Goal: Information Seeking & Learning: Find specific fact

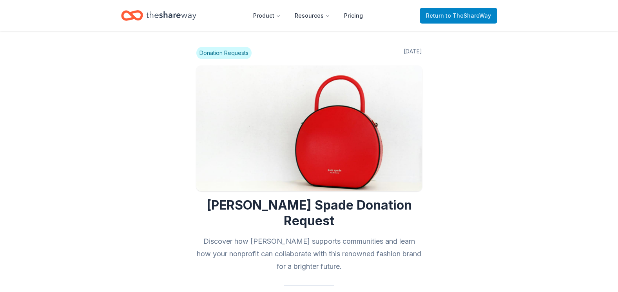
click at [436, 16] on span "Return to TheShareWay" at bounding box center [458, 15] width 65 height 9
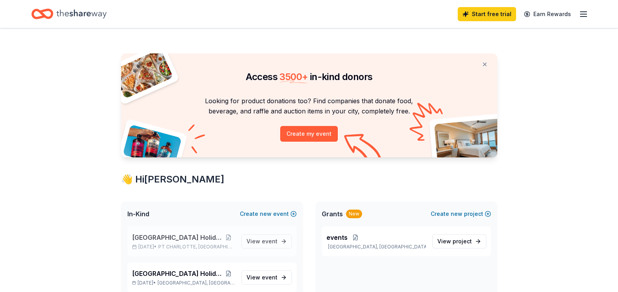
click at [164, 235] on span "[GEOGRAPHIC_DATA] Holiday Luau" at bounding box center [177, 236] width 90 height 9
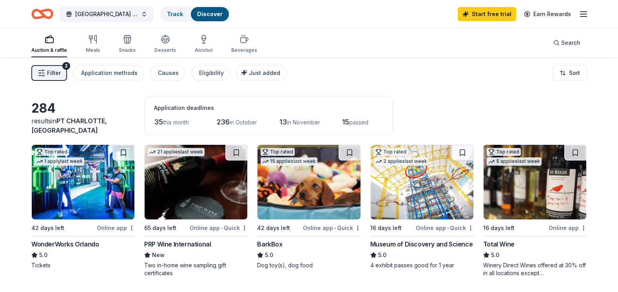
click at [520, 201] on img at bounding box center [535, 182] width 103 height 74
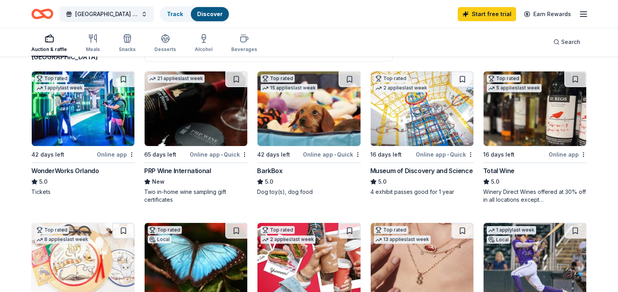
scroll to position [31, 0]
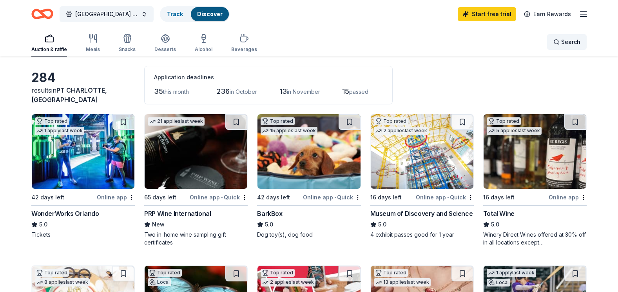
click at [575, 43] on span "Search" at bounding box center [570, 41] width 19 height 9
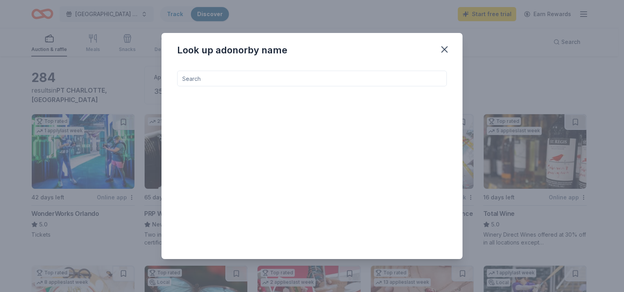
click at [215, 78] on input at bounding box center [312, 79] width 270 height 16
type input "[PERSON_NAME] spade"
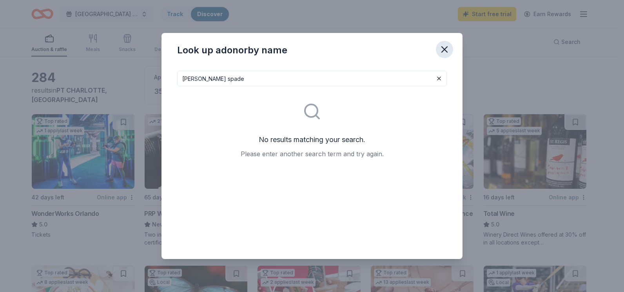
click at [443, 49] on icon "button" at bounding box center [444, 49] width 11 height 11
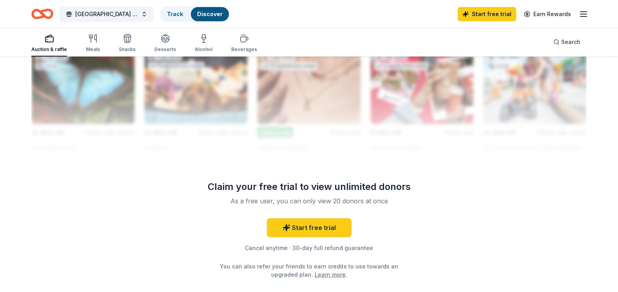
scroll to position [740, 0]
